Goal: Task Accomplishment & Management: Manage account settings

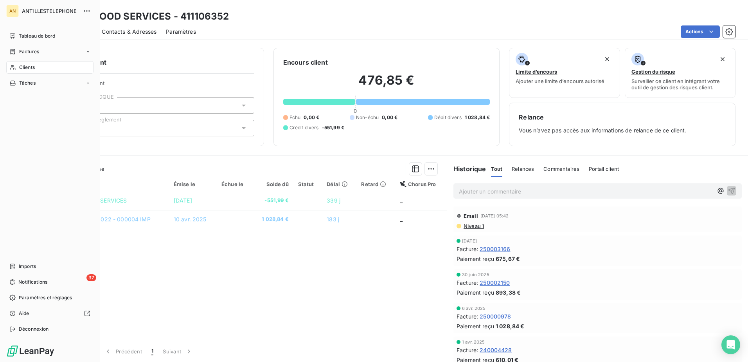
click at [18, 66] on div "Clients" at bounding box center [49, 67] width 87 height 13
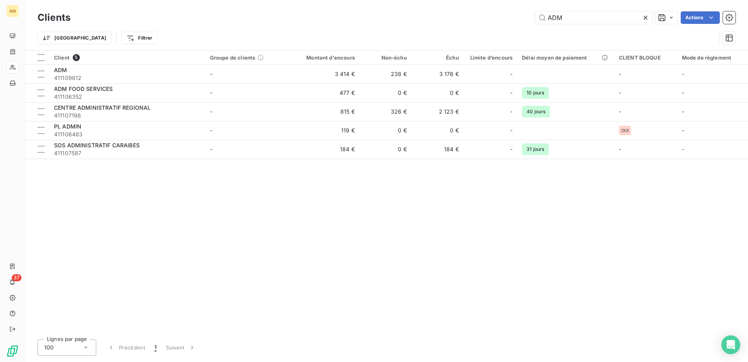
drag, startPoint x: 582, startPoint y: 19, endPoint x: 533, endPoint y: 8, distance: 50.9
click at [533, 8] on div "Clients ADM Actions Trier Filtrer" at bounding box center [386, 25] width 723 height 50
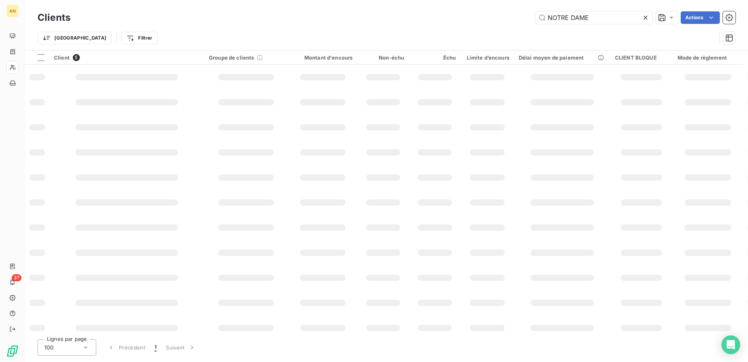
type input "NOTRE DAME"
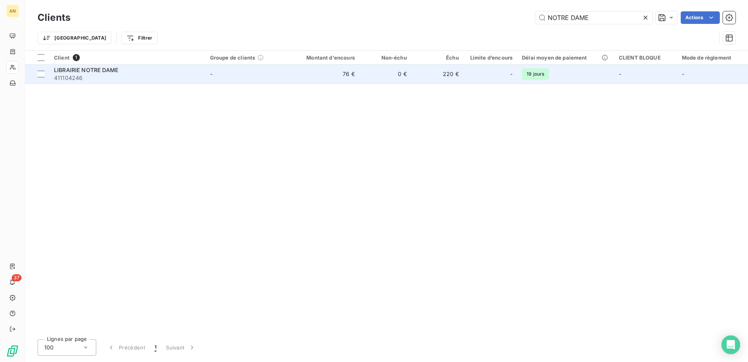
click at [380, 76] on td "0 €" at bounding box center [386, 74] width 52 height 19
